Goal: Transaction & Acquisition: Purchase product/service

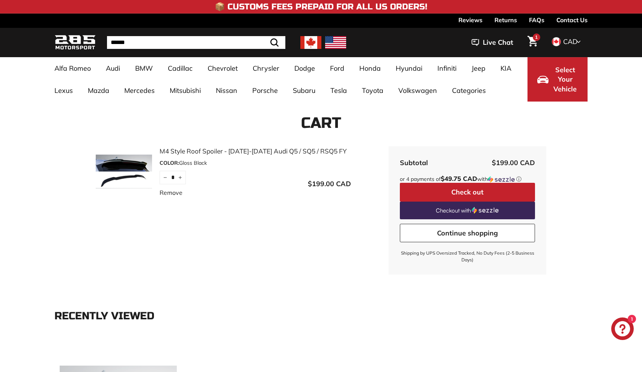
click at [178, 152] on link "M4 Style Roof Spoiler - [DATE]-[DATE] Audi Q5 / SQ5 / RSQ5 FY" at bounding box center [256, 151] width 192 height 10
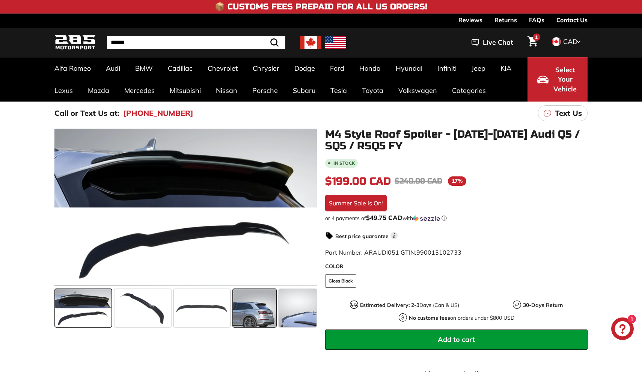
click at [254, 305] on span at bounding box center [254, 308] width 43 height 38
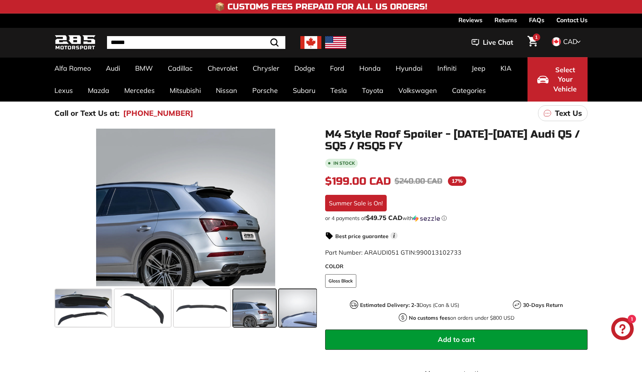
click at [292, 304] on span at bounding box center [298, 308] width 38 height 38
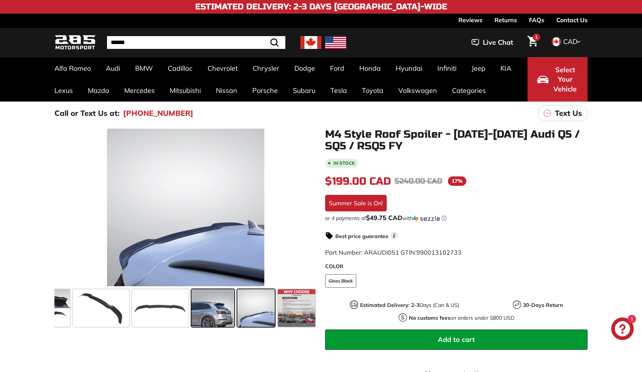
click at [209, 303] on span at bounding box center [213, 308] width 43 height 38
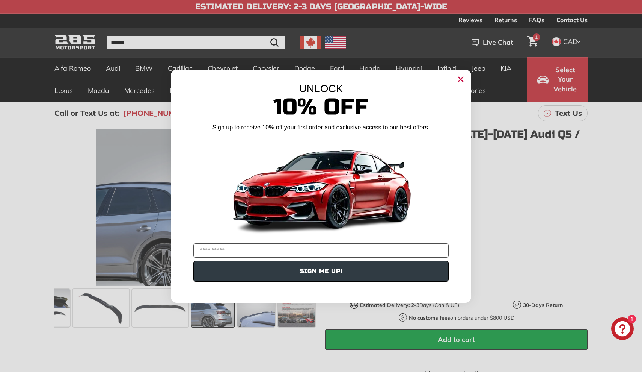
click at [461, 80] on icon "Close dialog" at bounding box center [461, 79] width 5 height 5
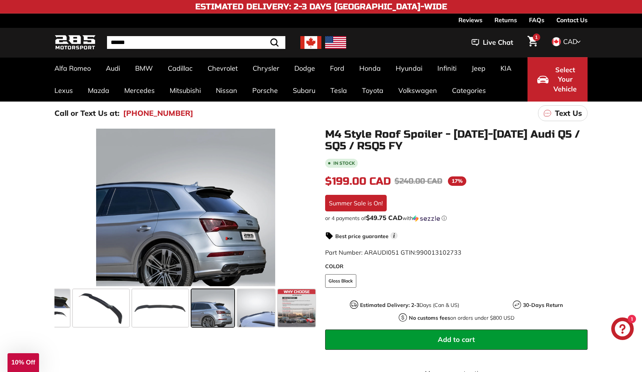
click at [536, 39] on span "1" at bounding box center [536, 37] width 3 height 5
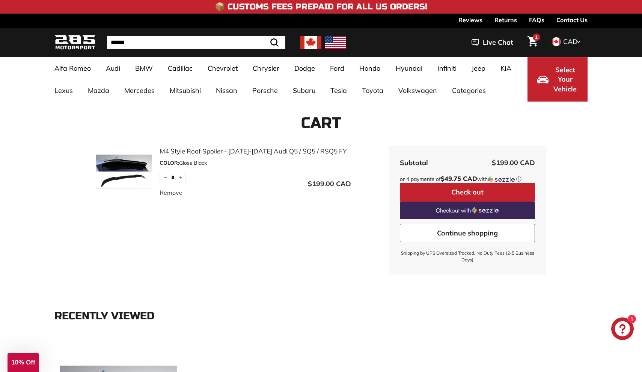
click at [550, 84] on button "Select Your Vehicle" at bounding box center [558, 79] width 60 height 44
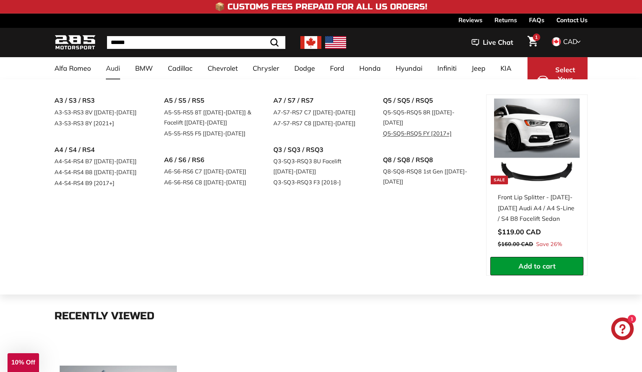
click at [403, 128] on link "Q5-SQ5-RSQ5 FY [2017+]" at bounding box center [427, 133] width 89 height 11
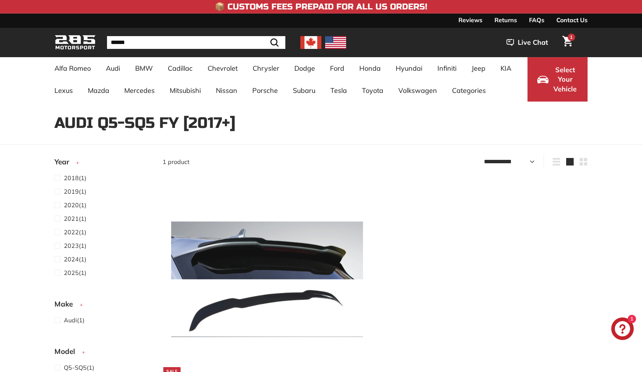
select select "**********"
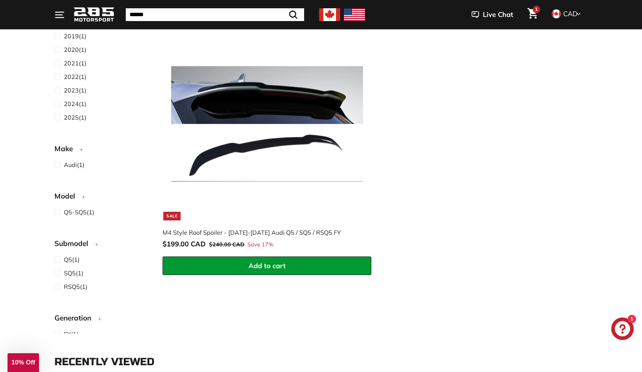
scroll to position [69, 0]
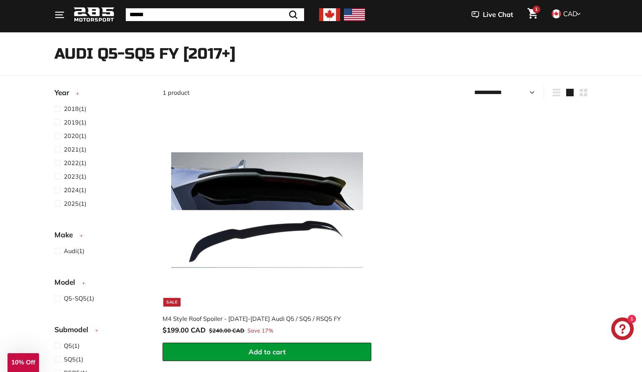
click at [530, 14] on icon "Cart" at bounding box center [533, 13] width 10 height 11
